Goal: Task Accomplishment & Management: Use online tool/utility

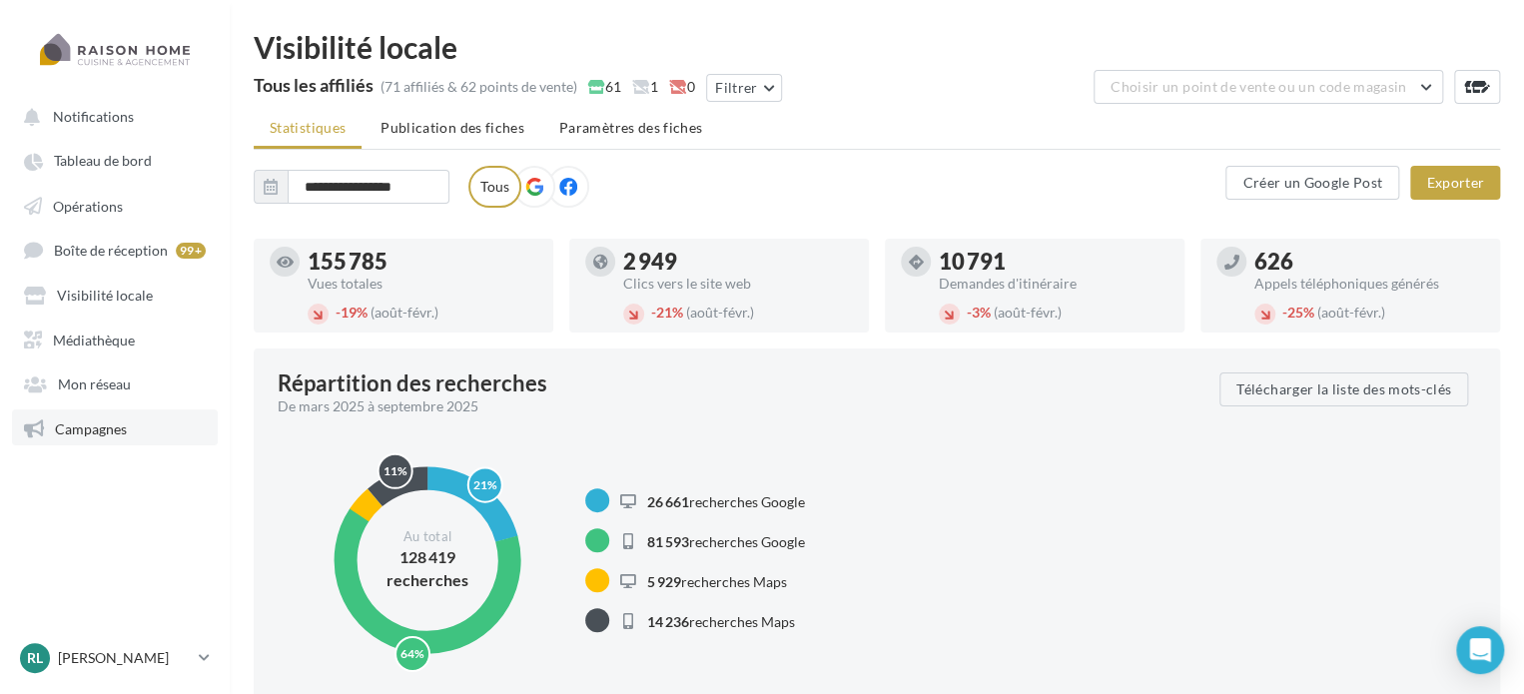
click at [92, 425] on span "Campagnes" at bounding box center [91, 427] width 72 height 17
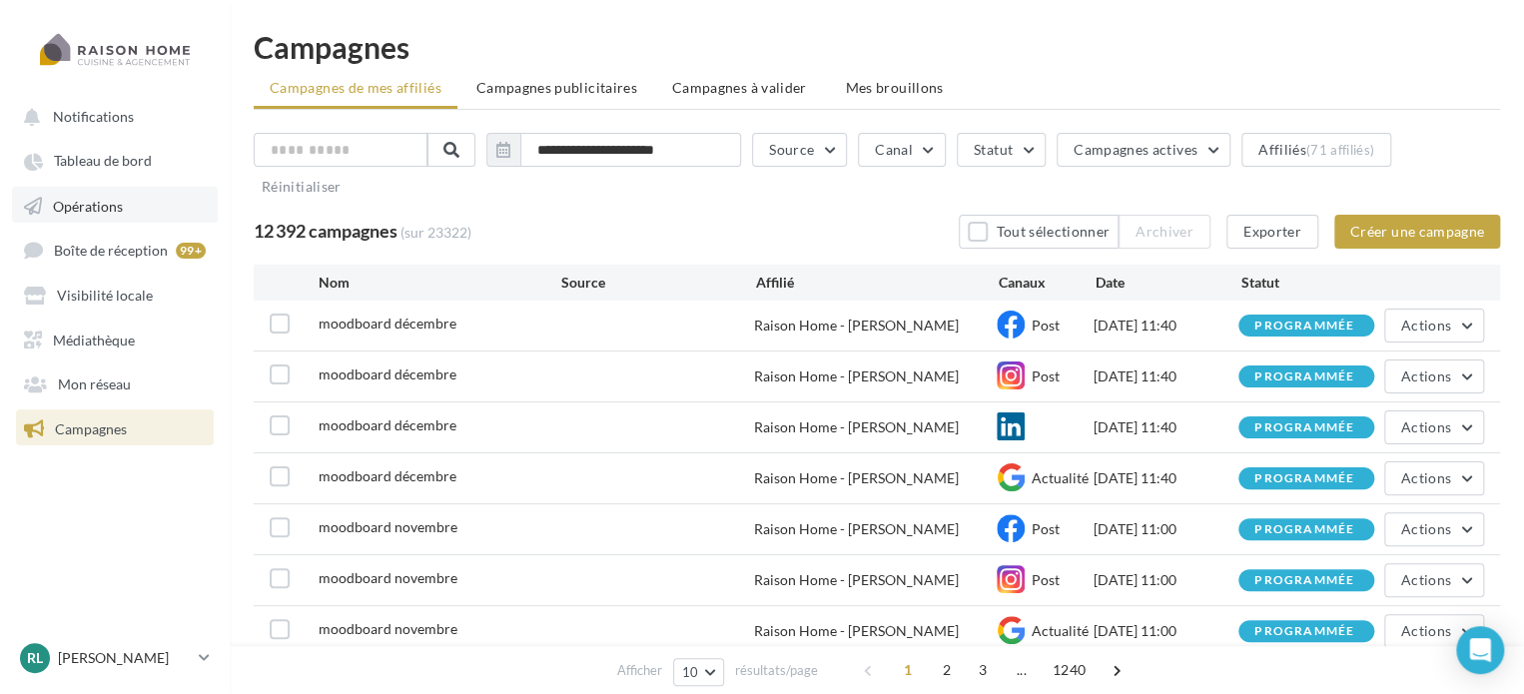
click at [106, 202] on span "Opérations" at bounding box center [88, 205] width 70 height 17
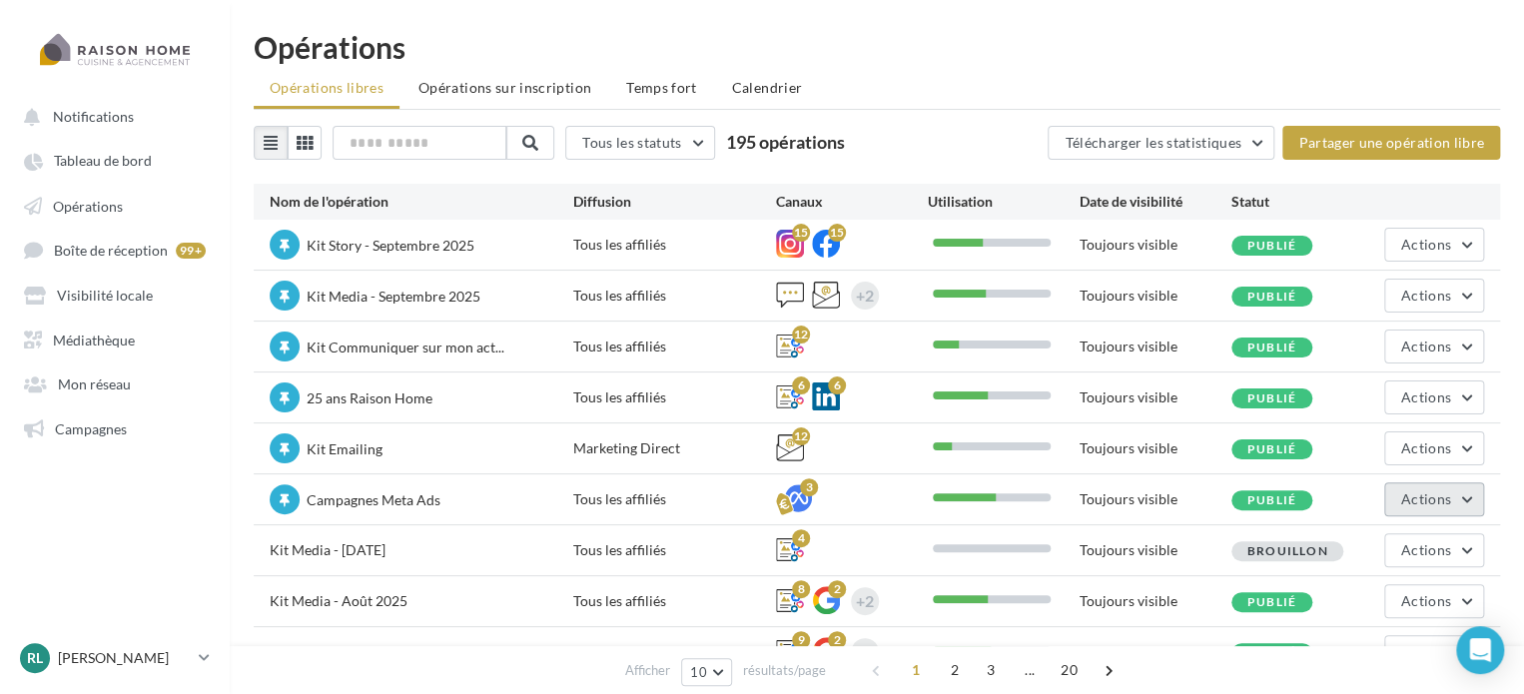
click at [1426, 505] on button "Actions" at bounding box center [1434, 499] width 100 height 34
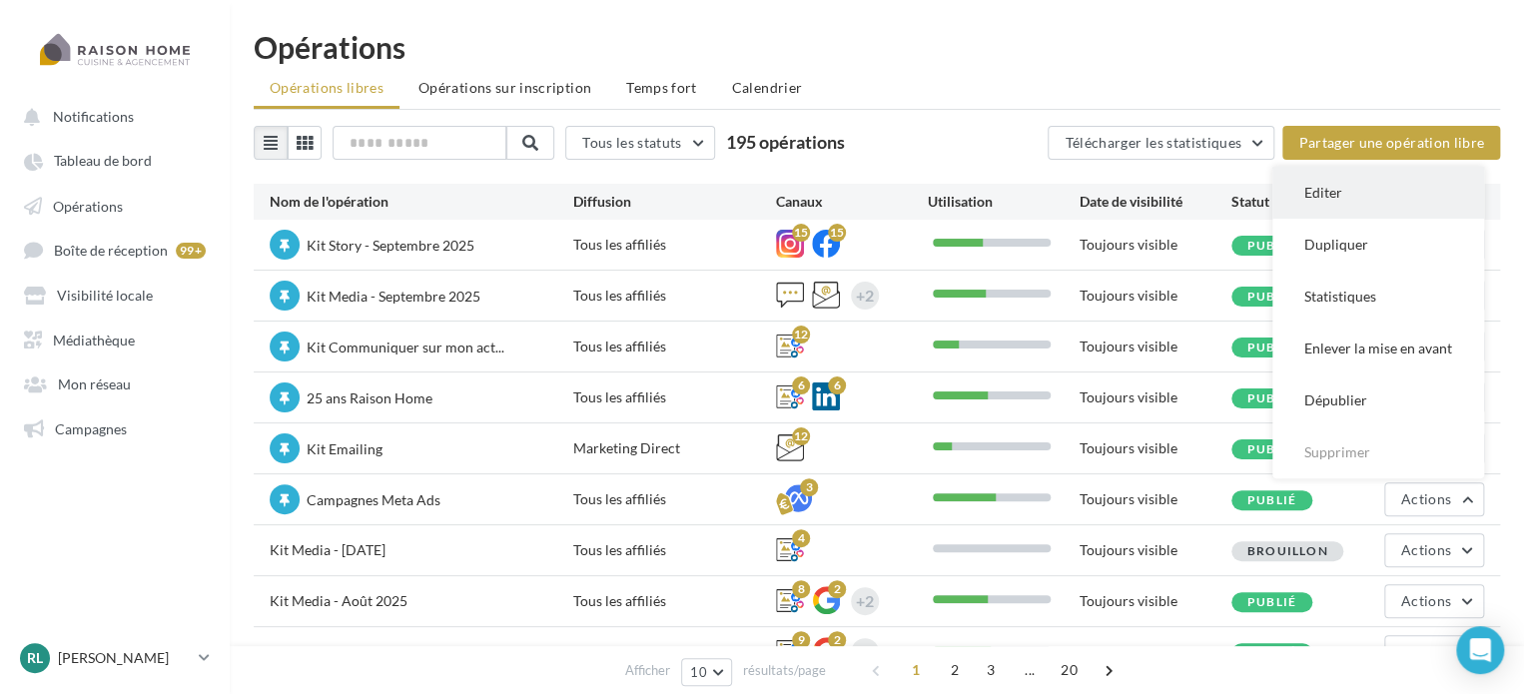
click at [1325, 191] on button "Editer" at bounding box center [1378, 193] width 212 height 52
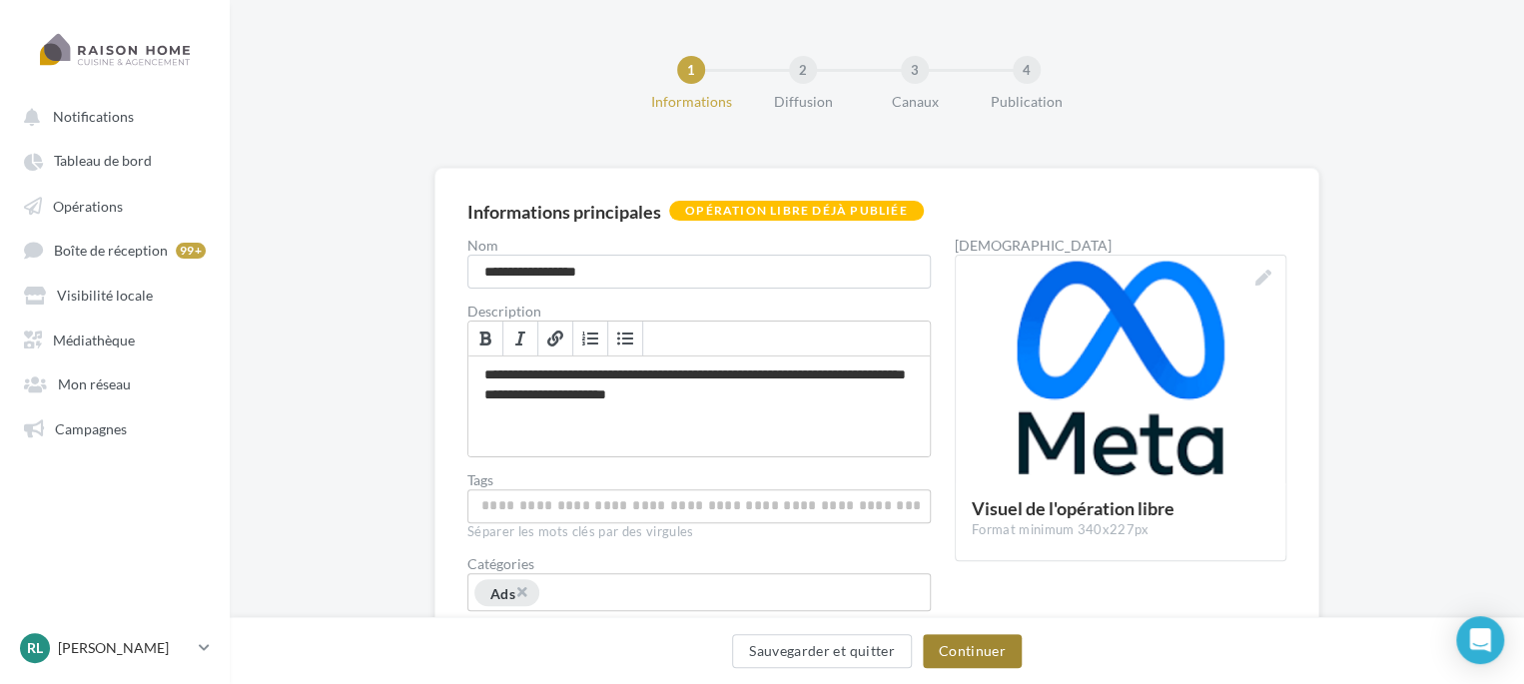
click at [962, 644] on button "Continuer" at bounding box center [972, 651] width 99 height 34
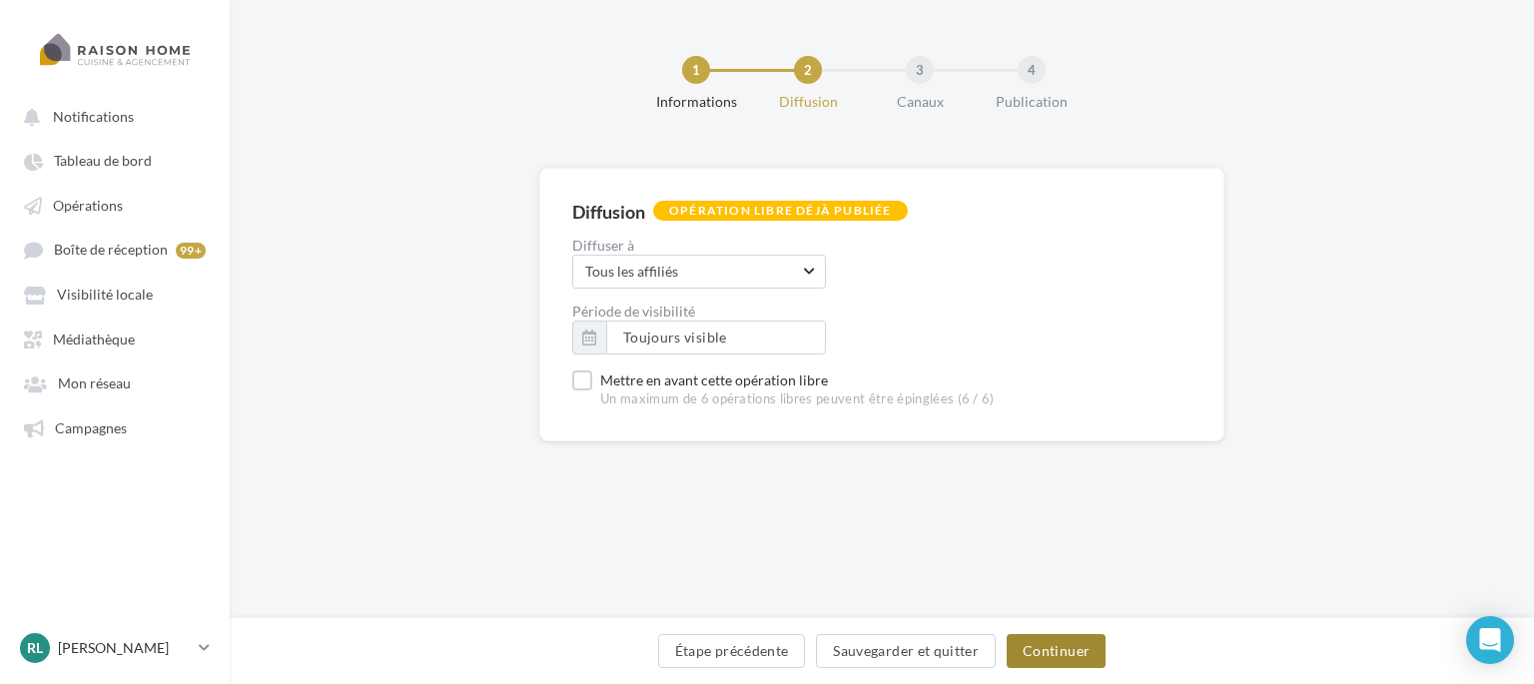
click at [1039, 646] on button "Continuer" at bounding box center [1056, 651] width 99 height 34
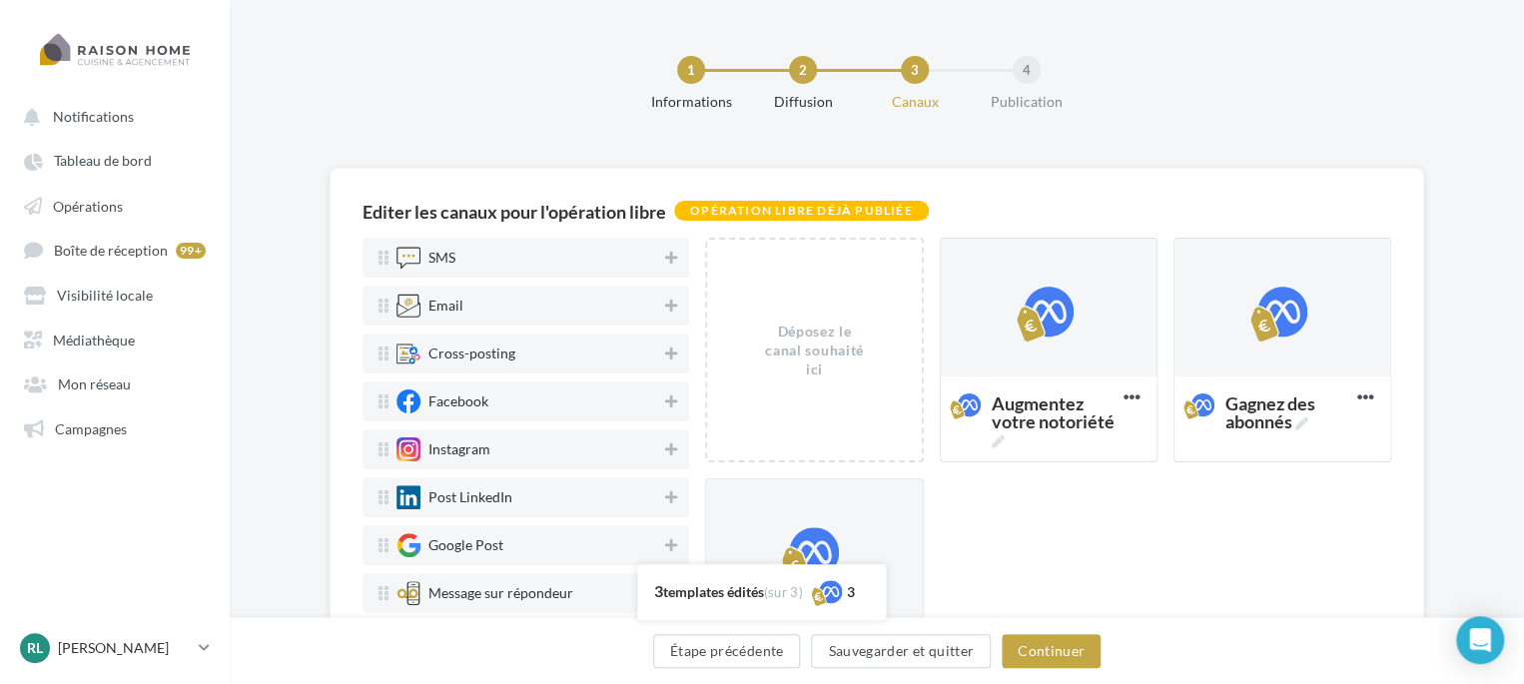
scroll to position [38, 0]
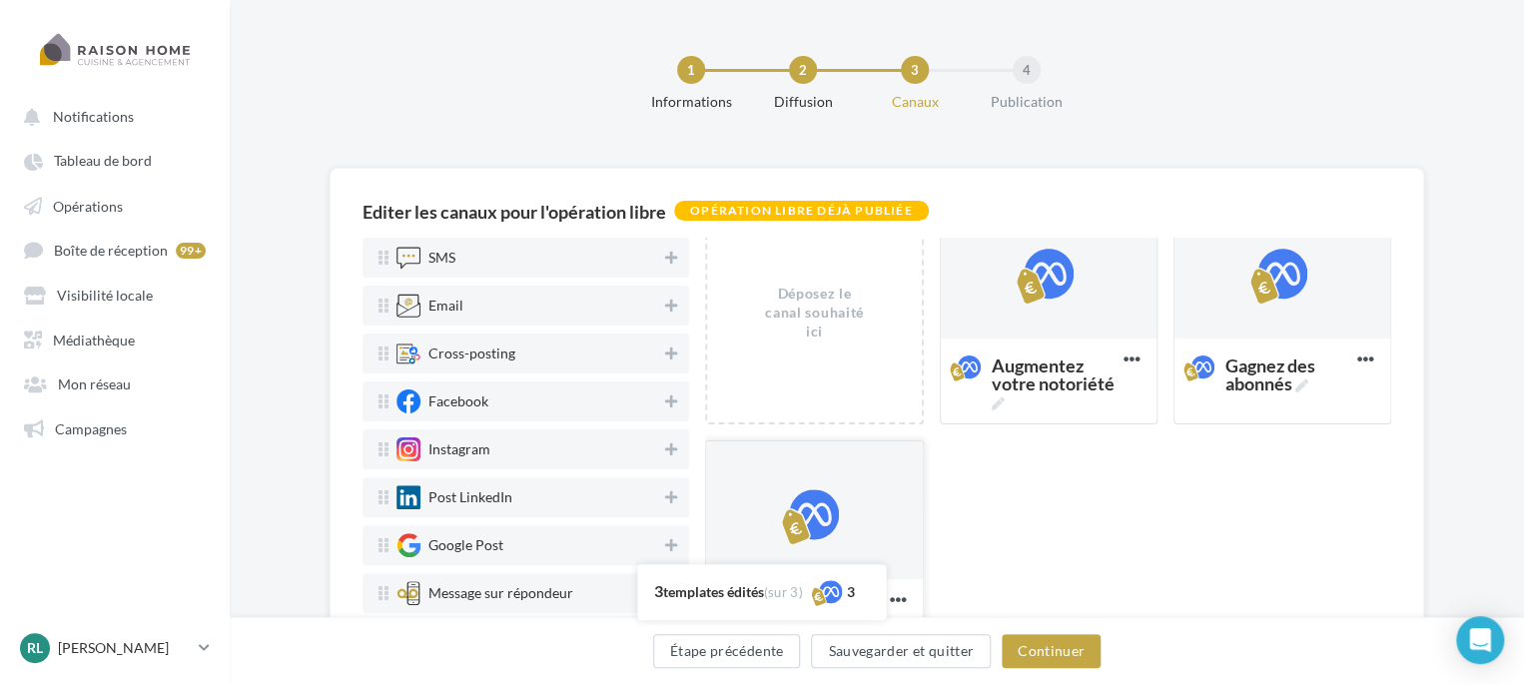
click at [835, 519] on div at bounding box center [814, 511] width 50 height 50
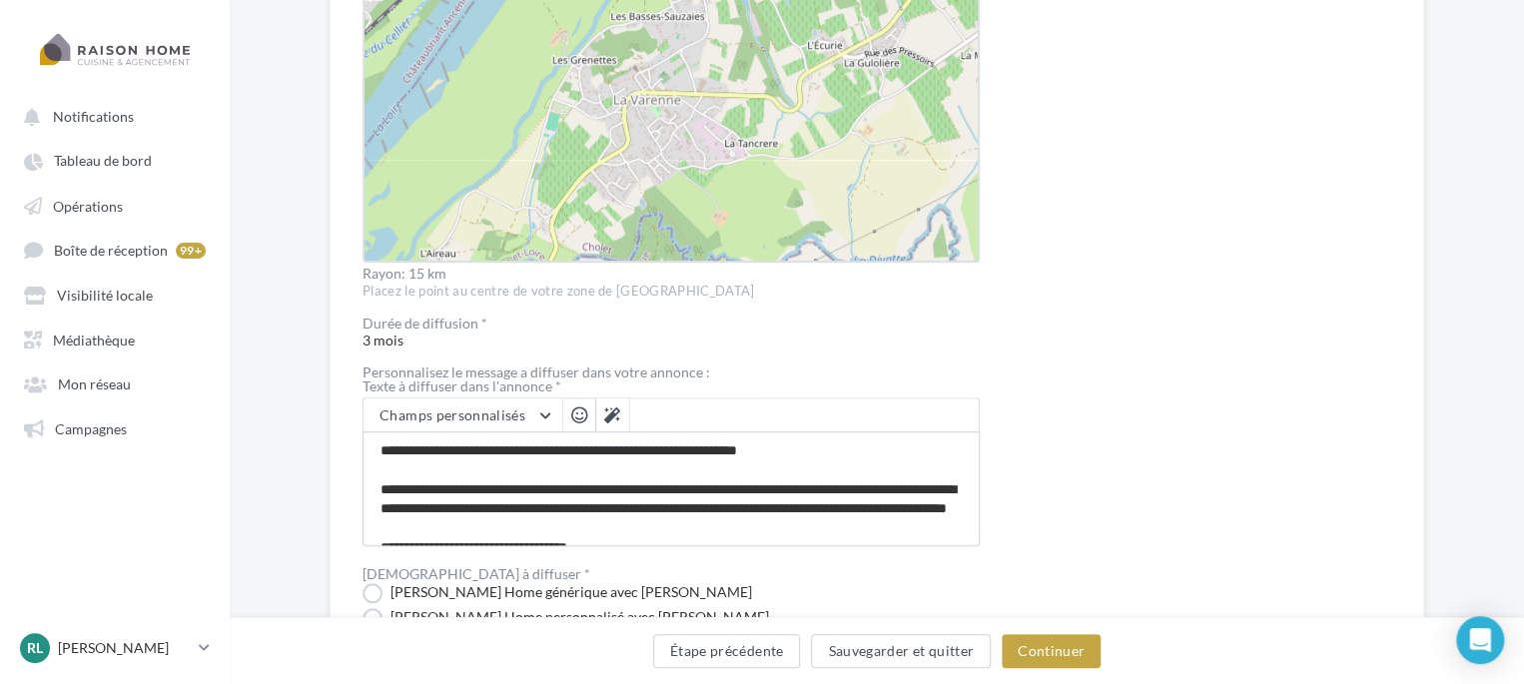
scroll to position [964, 0]
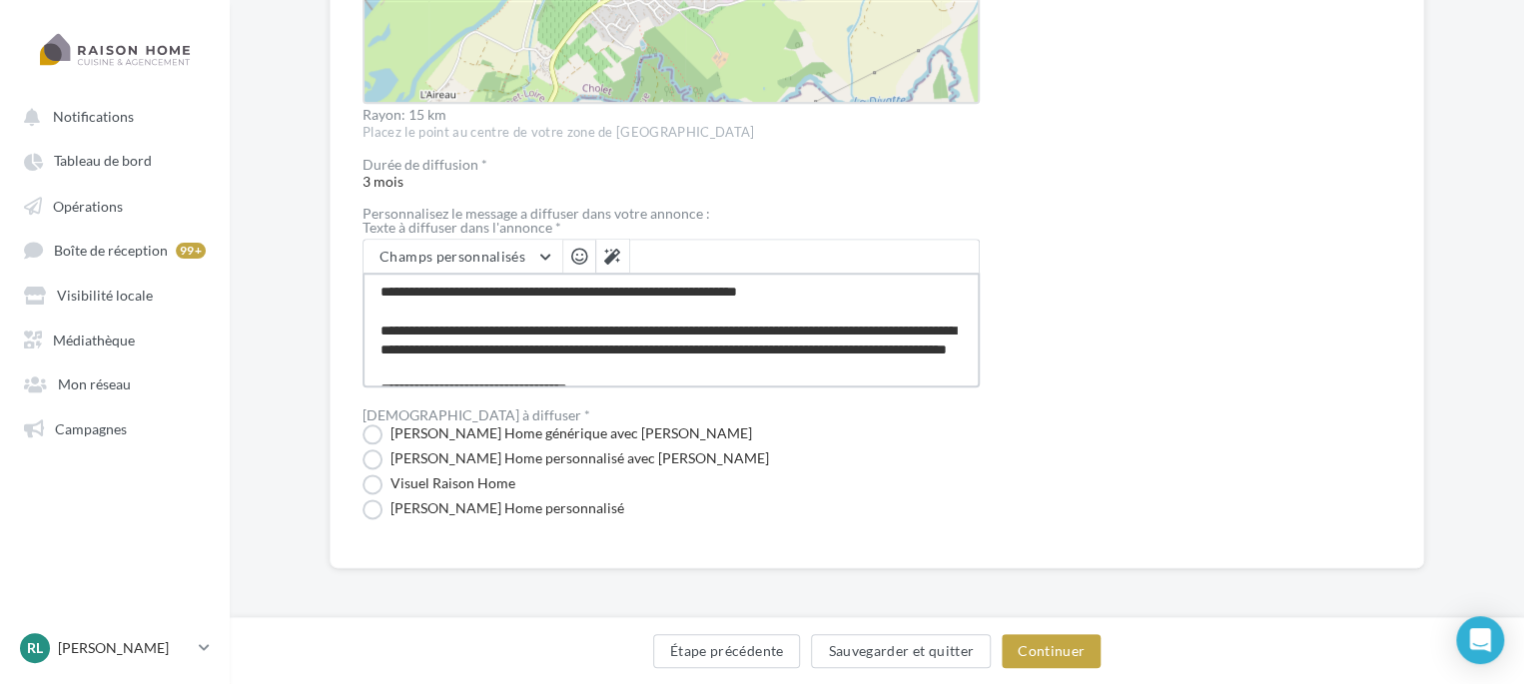
click at [797, 345] on textarea "**********" at bounding box center [671, 330] width 617 height 115
click at [412, 321] on textarea "**********" at bounding box center [671, 330] width 617 height 115
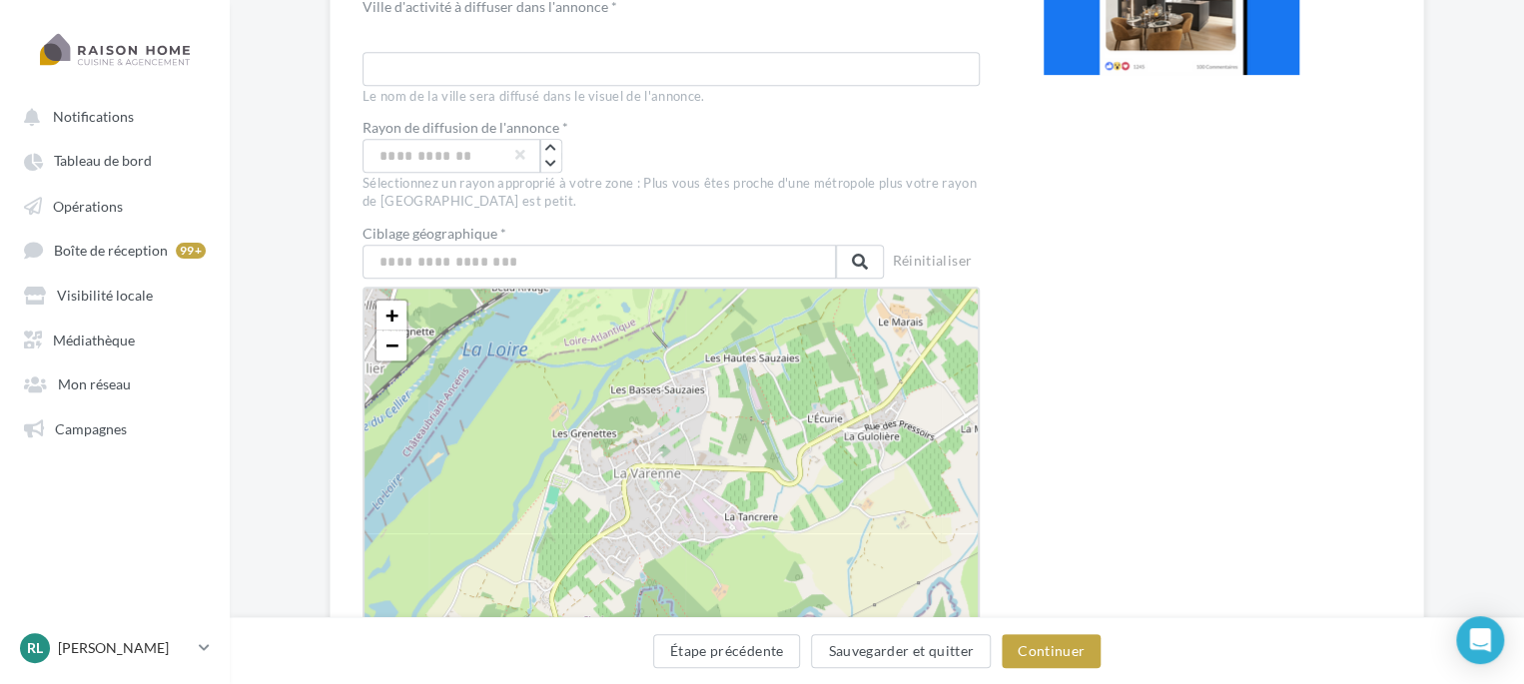
scroll to position [0, 0]
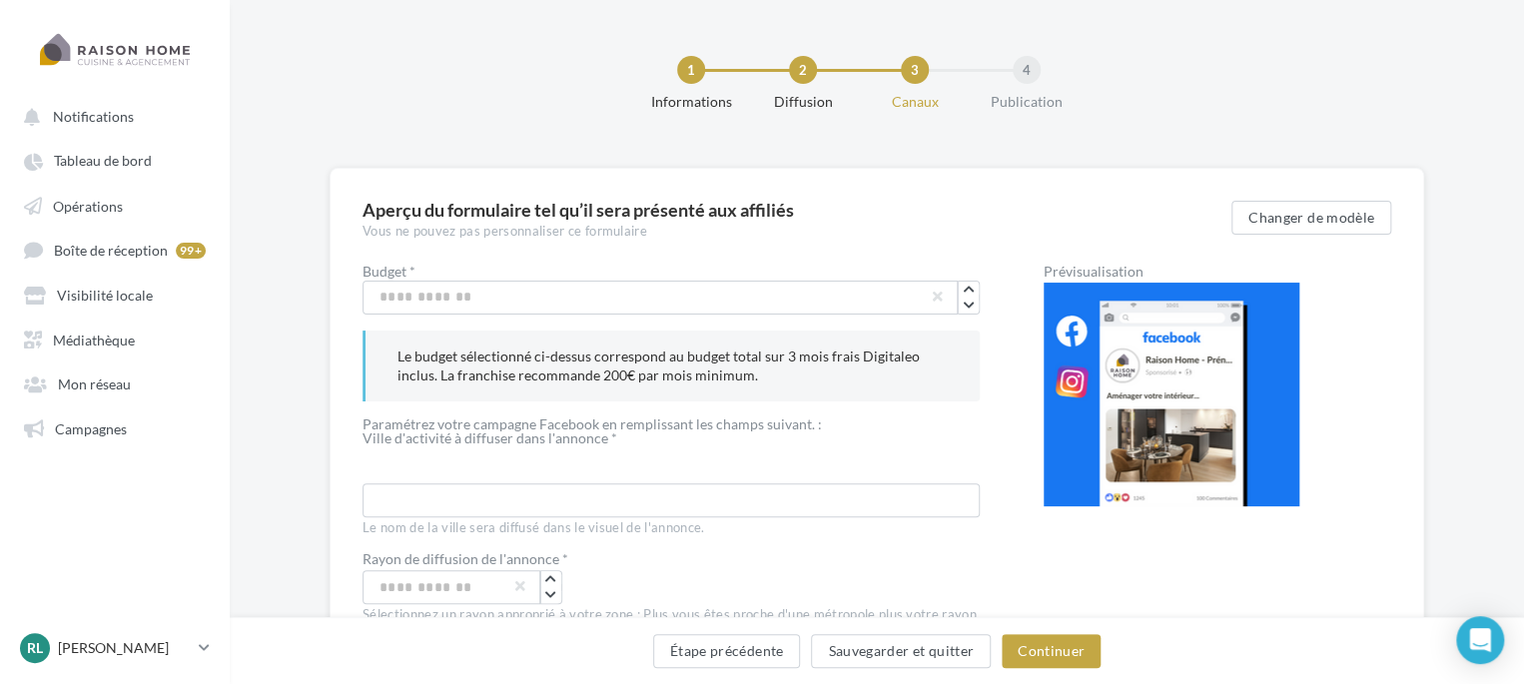
click at [842, 203] on h3 "Aperçu du formulaire tel qu’il sera présenté aux affiliés" at bounding box center [797, 210] width 869 height 18
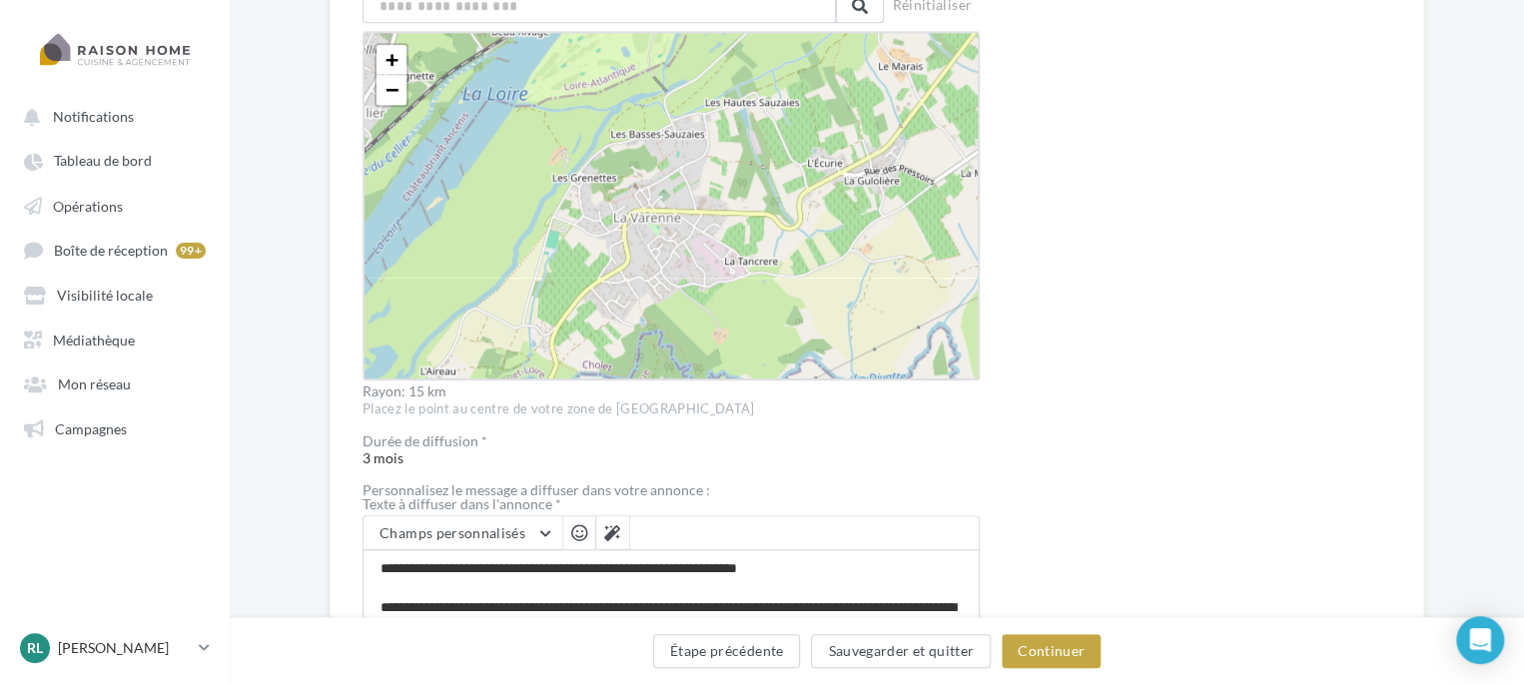
scroll to position [964, 0]
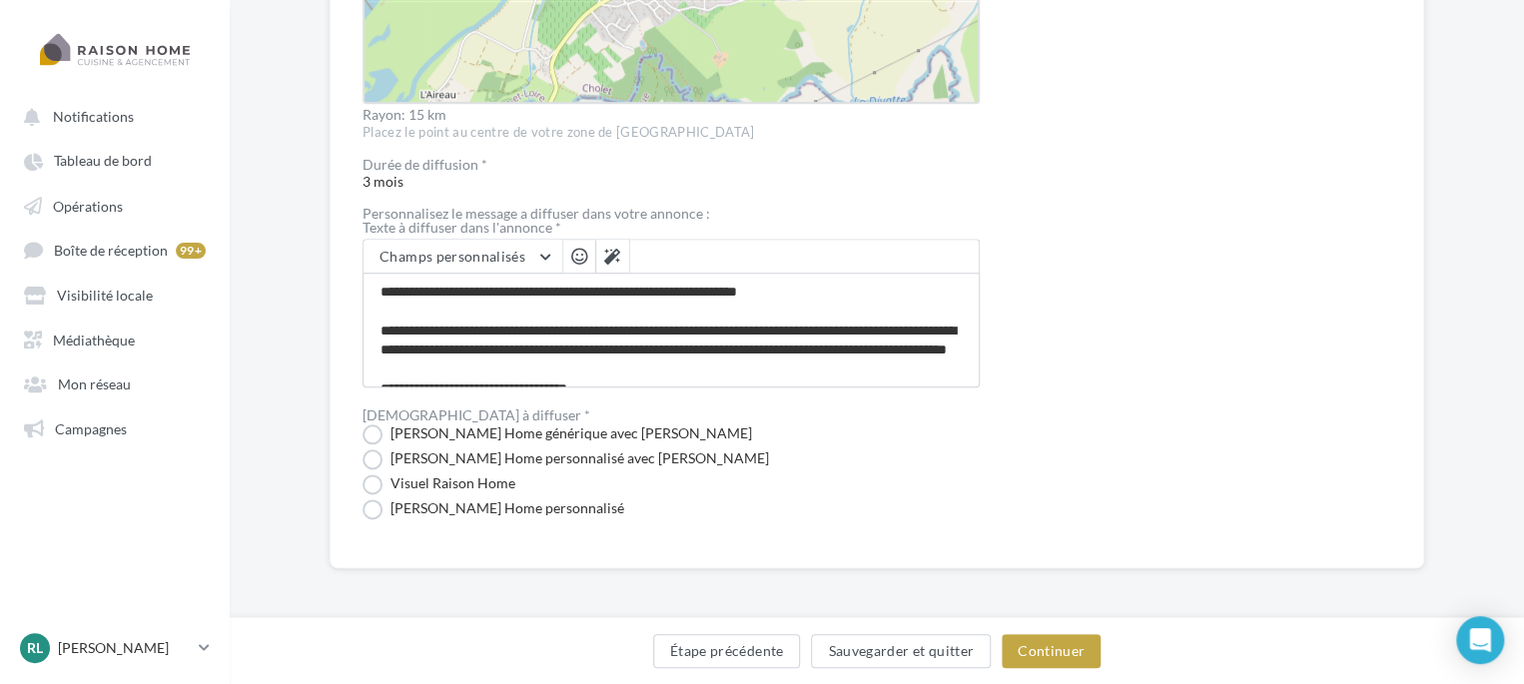
drag, startPoint x: 720, startPoint y: 211, endPoint x: 356, endPoint y: 214, distance: 364.5
click at [847, 163] on div "Durée de diffusion *" at bounding box center [671, 165] width 617 height 14
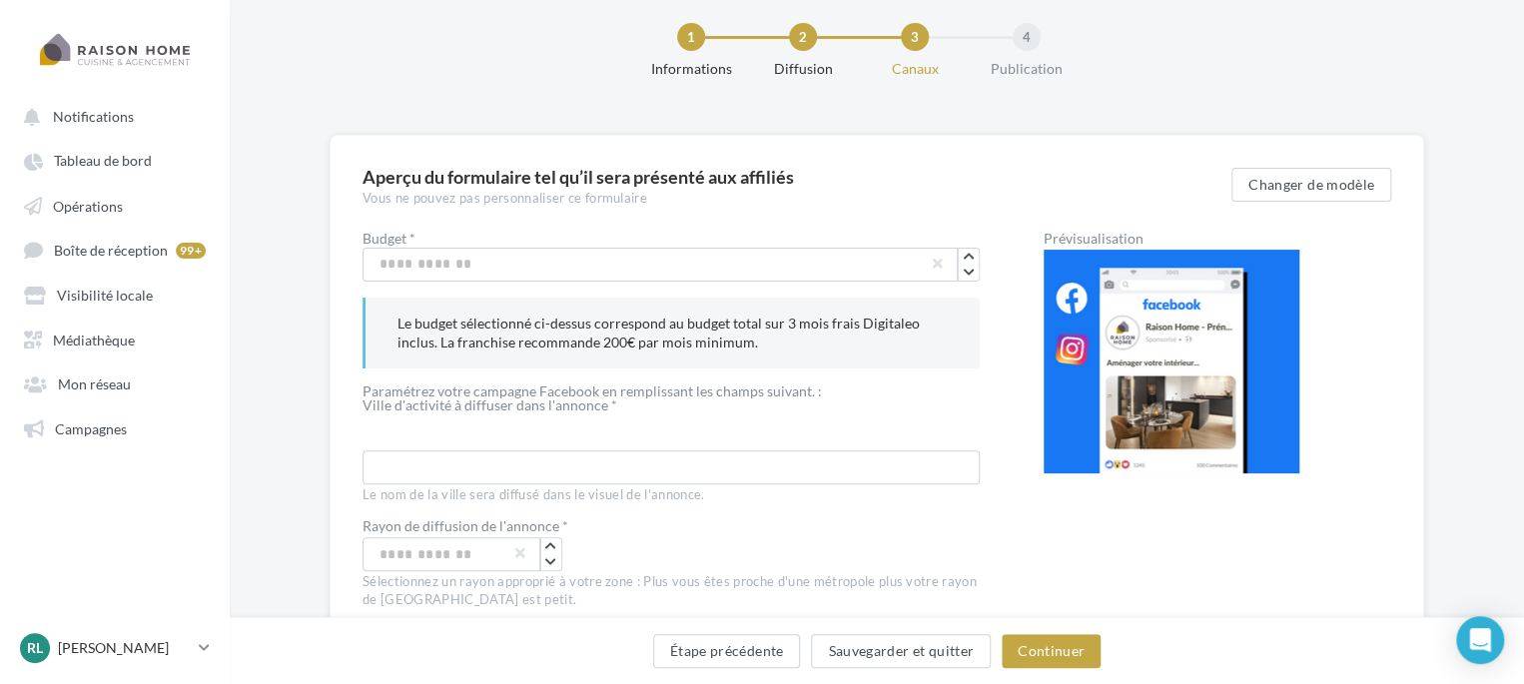
scroll to position [0, 0]
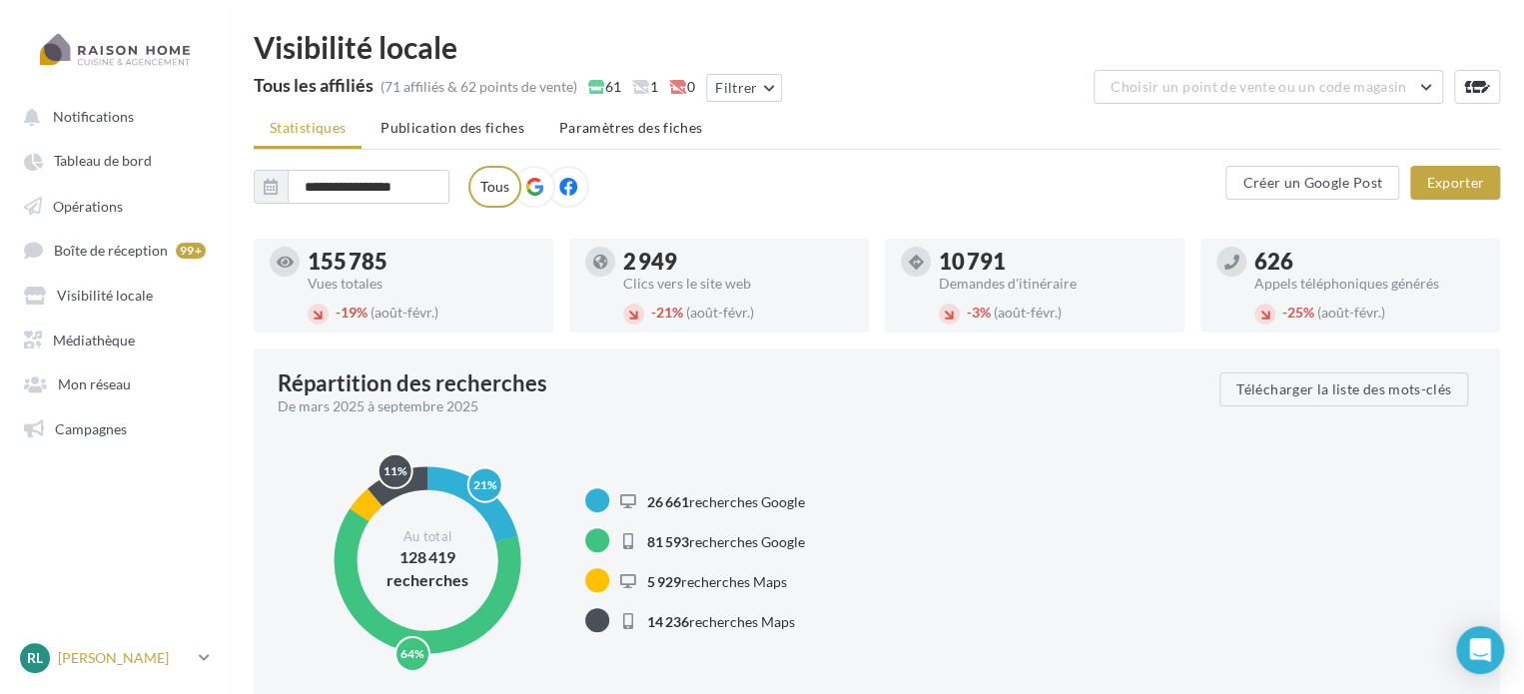
click at [43, 666] on span "RL" at bounding box center [35, 658] width 16 height 20
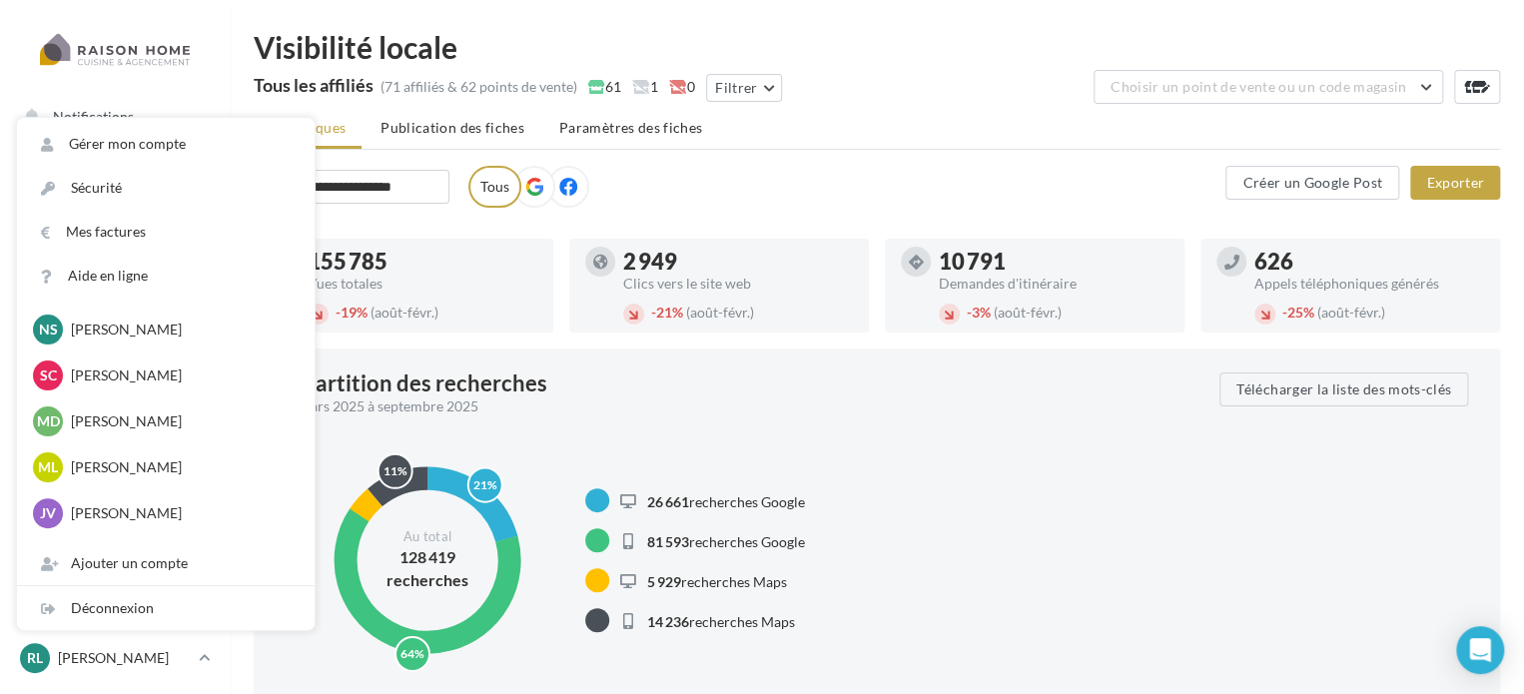
scroll to position [2788, 0]
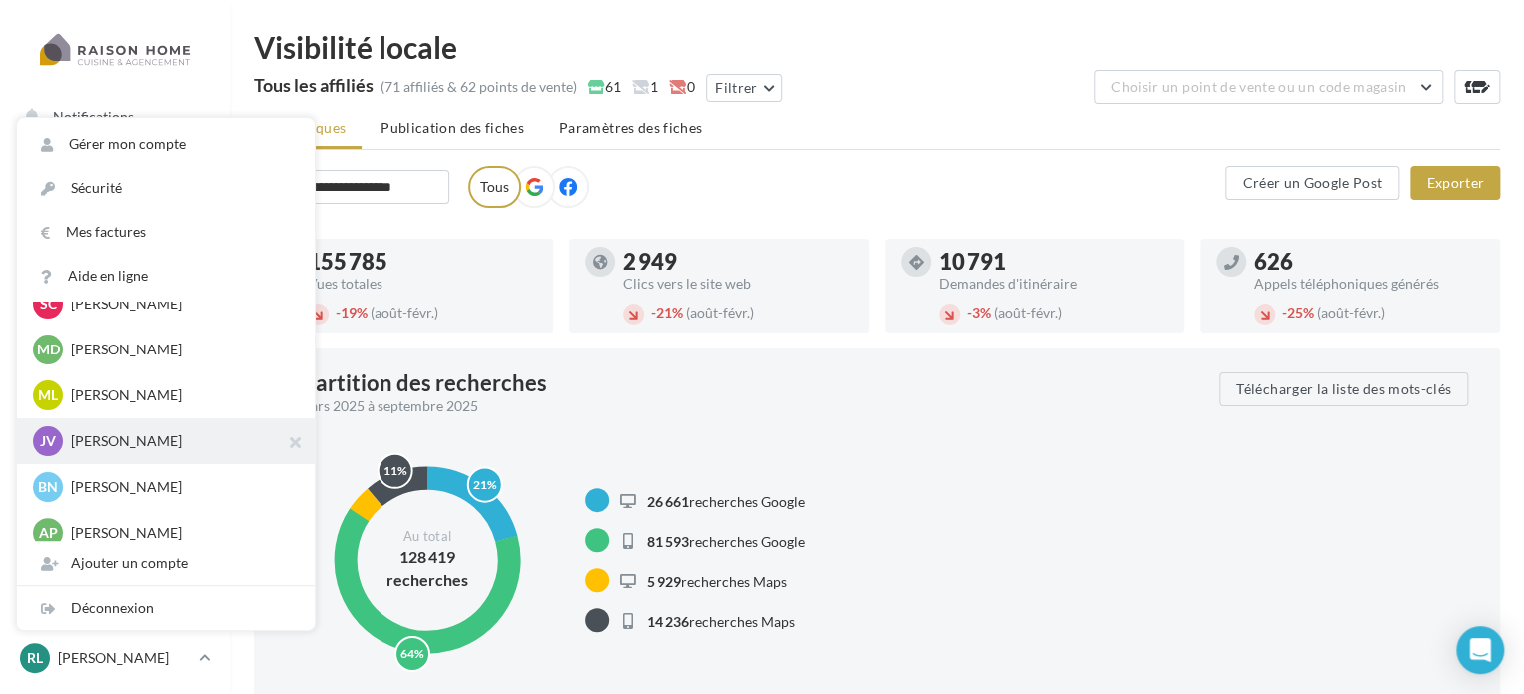
click at [179, 438] on p "[PERSON_NAME]" at bounding box center [181, 441] width 220 height 20
